Goal: Check status: Check status

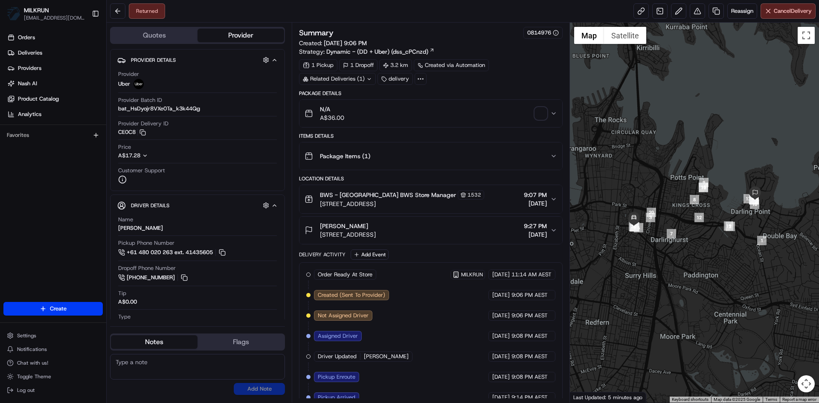
click at [541, 116] on span "button" at bounding box center [541, 113] width 12 height 12
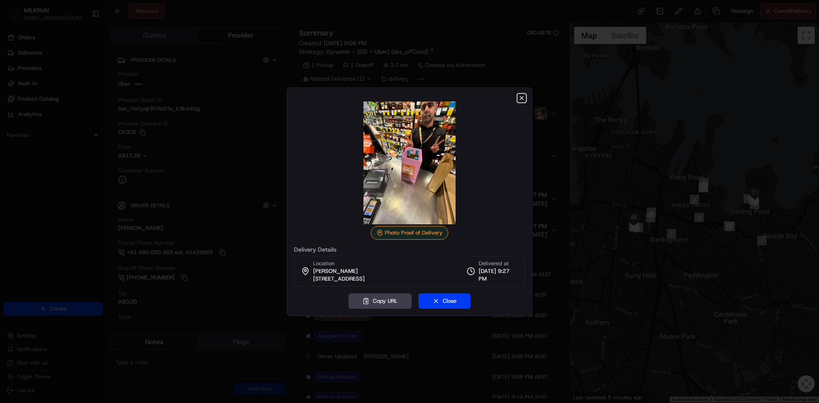
click at [519, 96] on icon "button" at bounding box center [521, 98] width 7 height 7
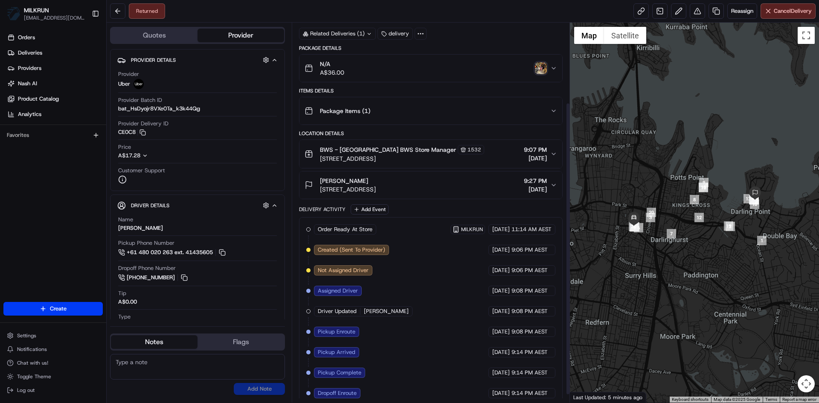
scroll to position [114, 0]
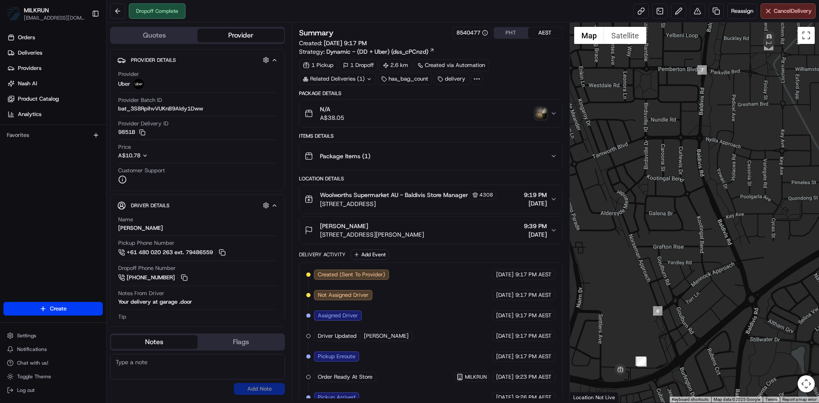
click at [541, 110] on img "button" at bounding box center [541, 113] width 12 height 12
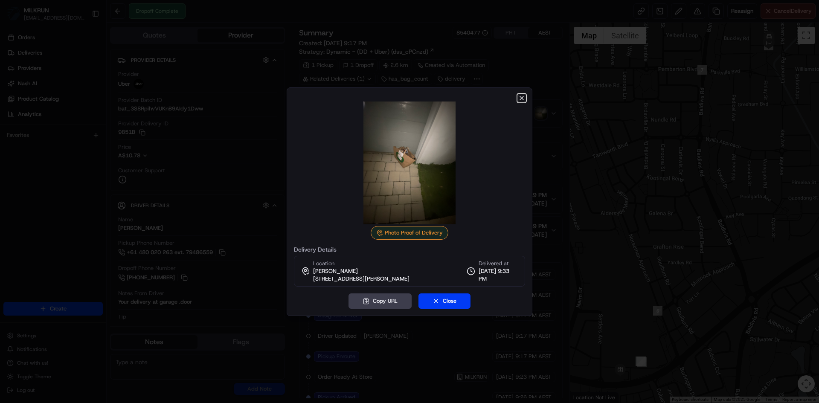
click at [522, 96] on icon "button" at bounding box center [521, 98] width 7 height 7
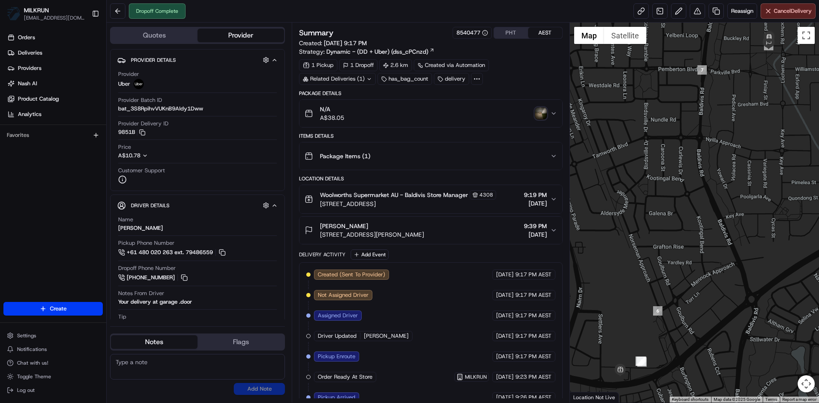
click at [552, 231] on icon "button" at bounding box center [553, 230] width 7 height 7
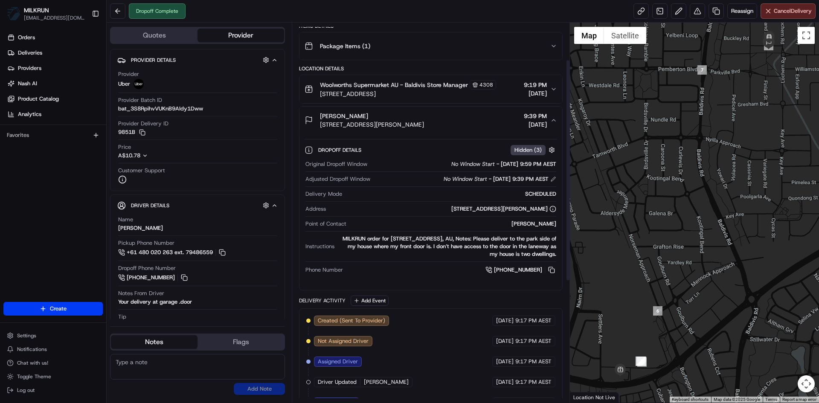
scroll to position [128, 0]
